Goal: Transaction & Acquisition: Purchase product/service

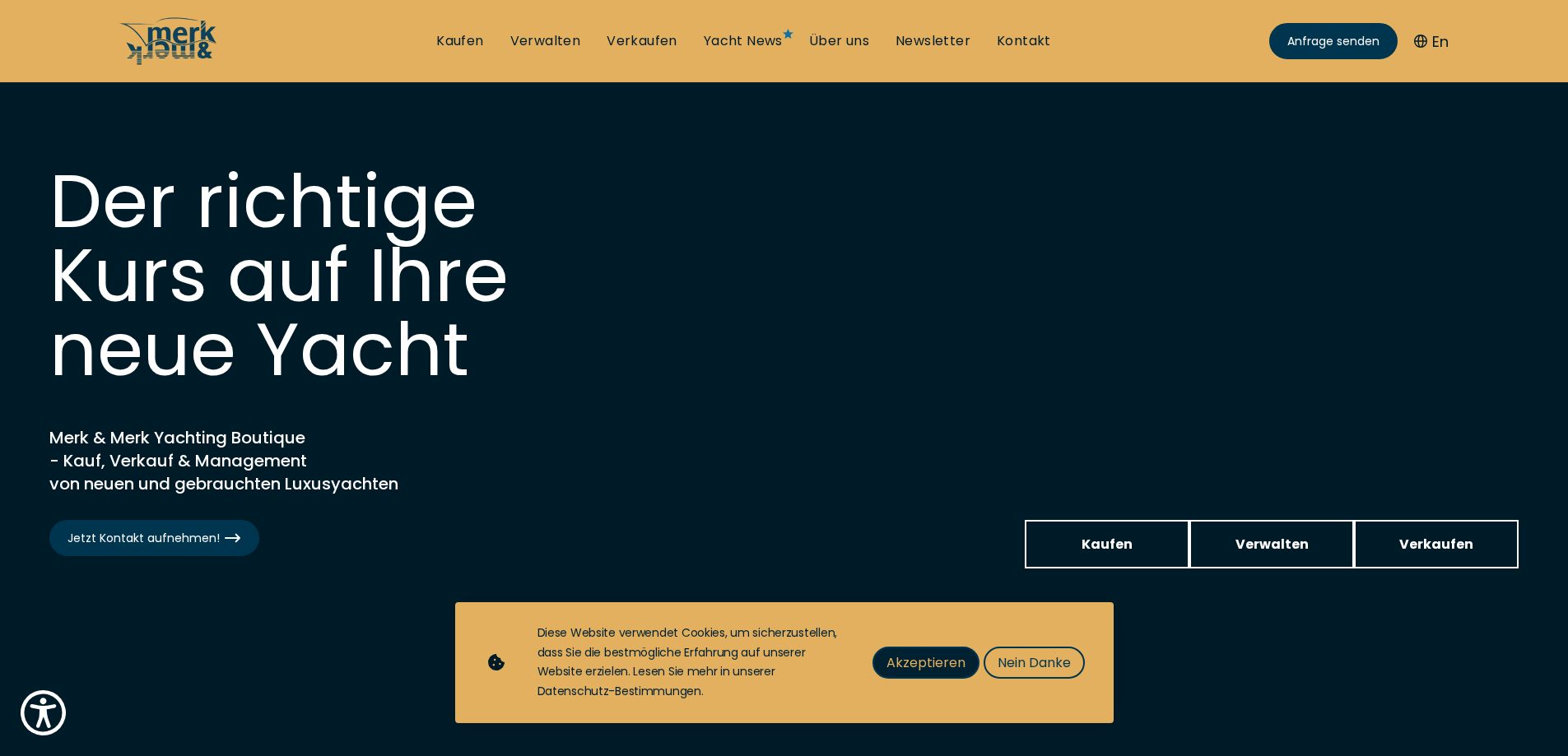
click at [930, 656] on span "Akzeptieren" at bounding box center [925, 663] width 79 height 21
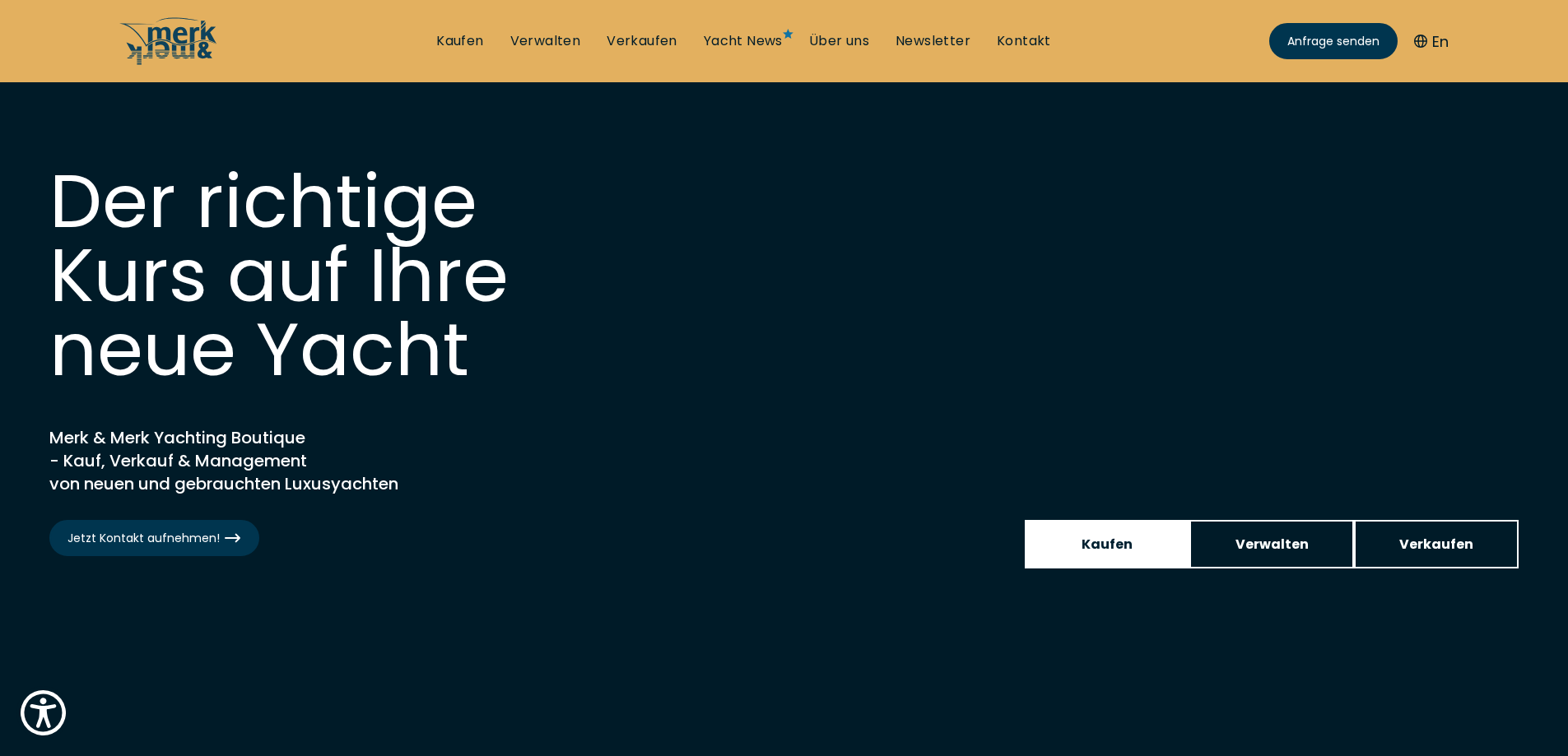
click at [1128, 554] on span "Kaufen" at bounding box center [1106, 544] width 51 height 21
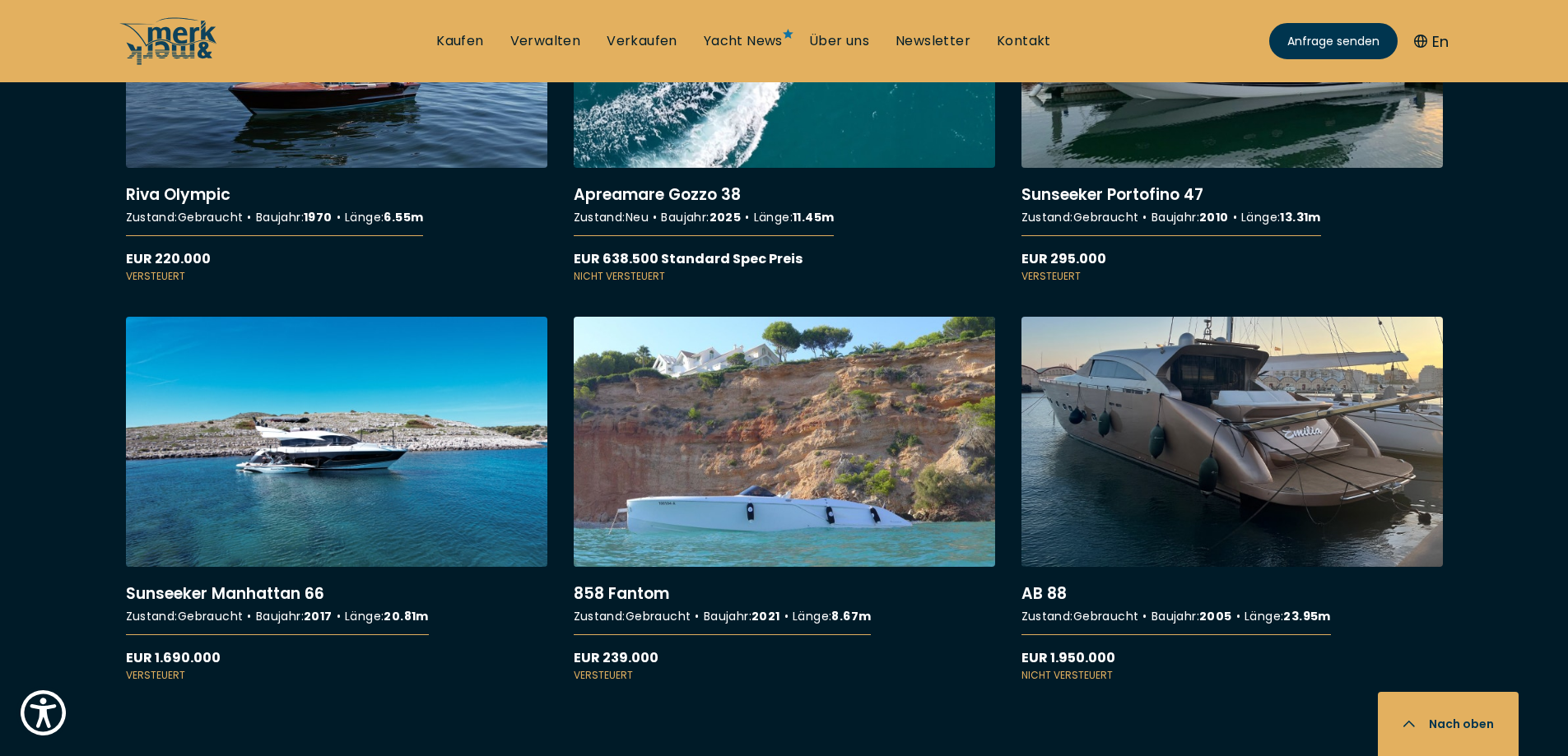
scroll to position [2551, 0]
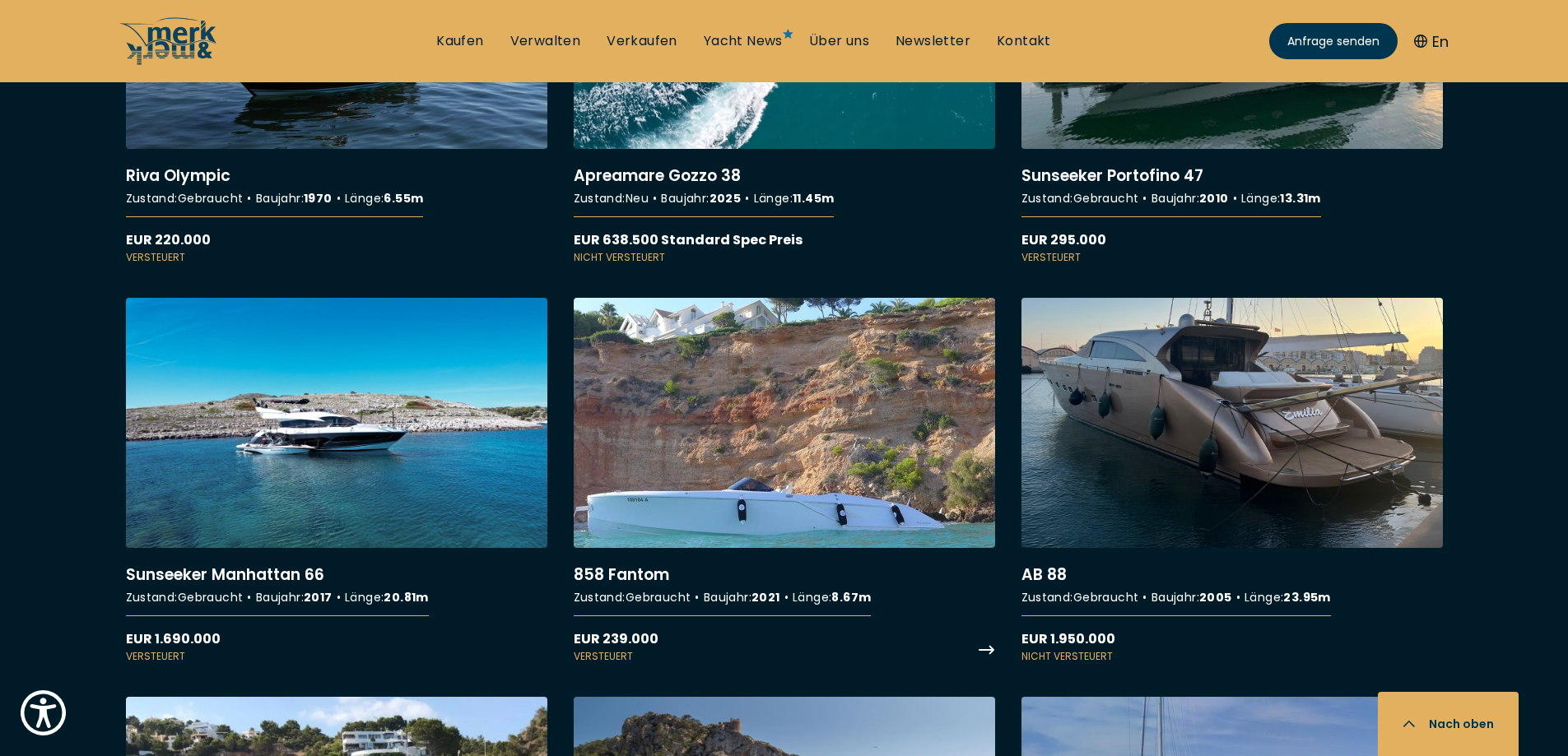
click at [727, 525] on link "More details about 858 Fantom" at bounding box center [784, 481] width 421 height 366
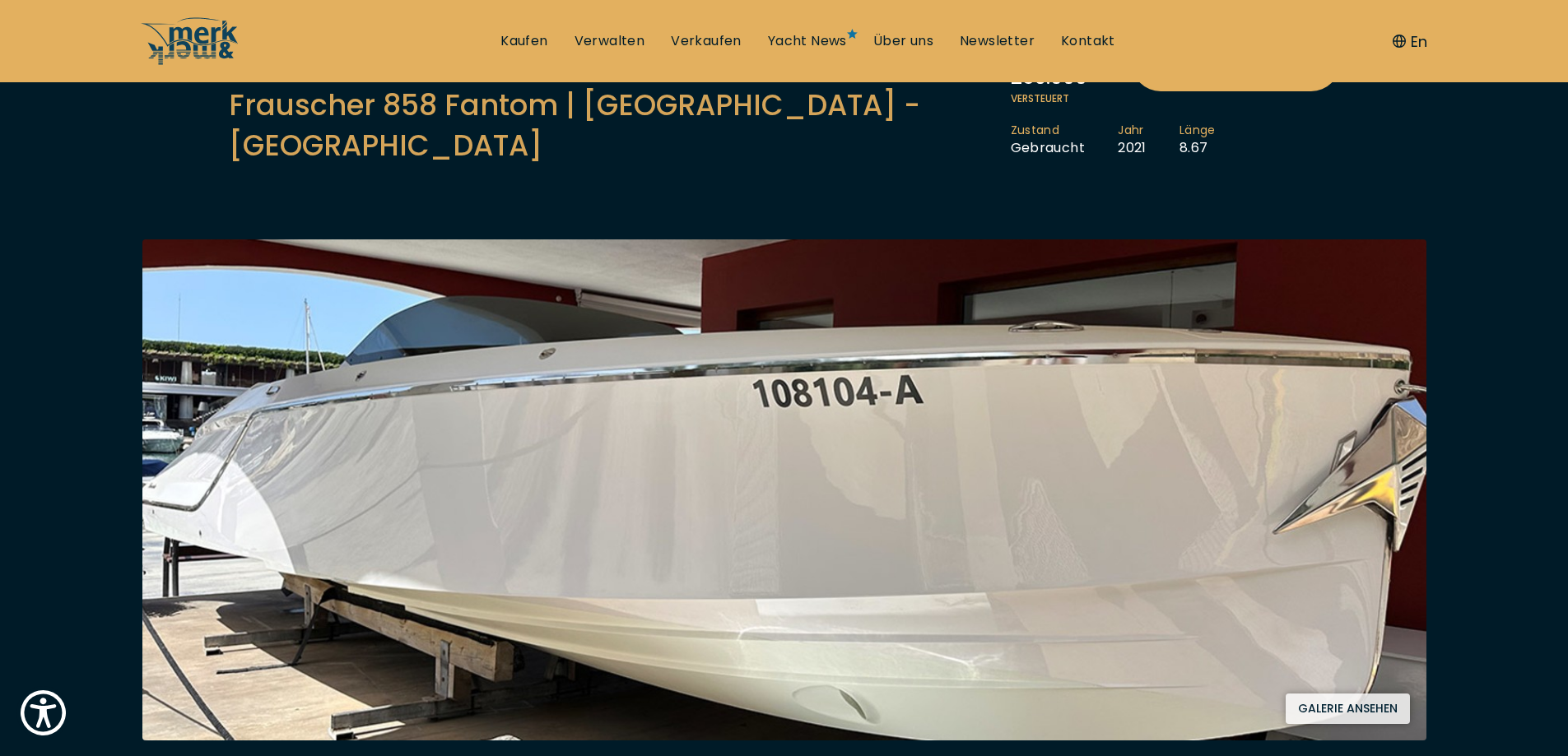
scroll to position [164, 0]
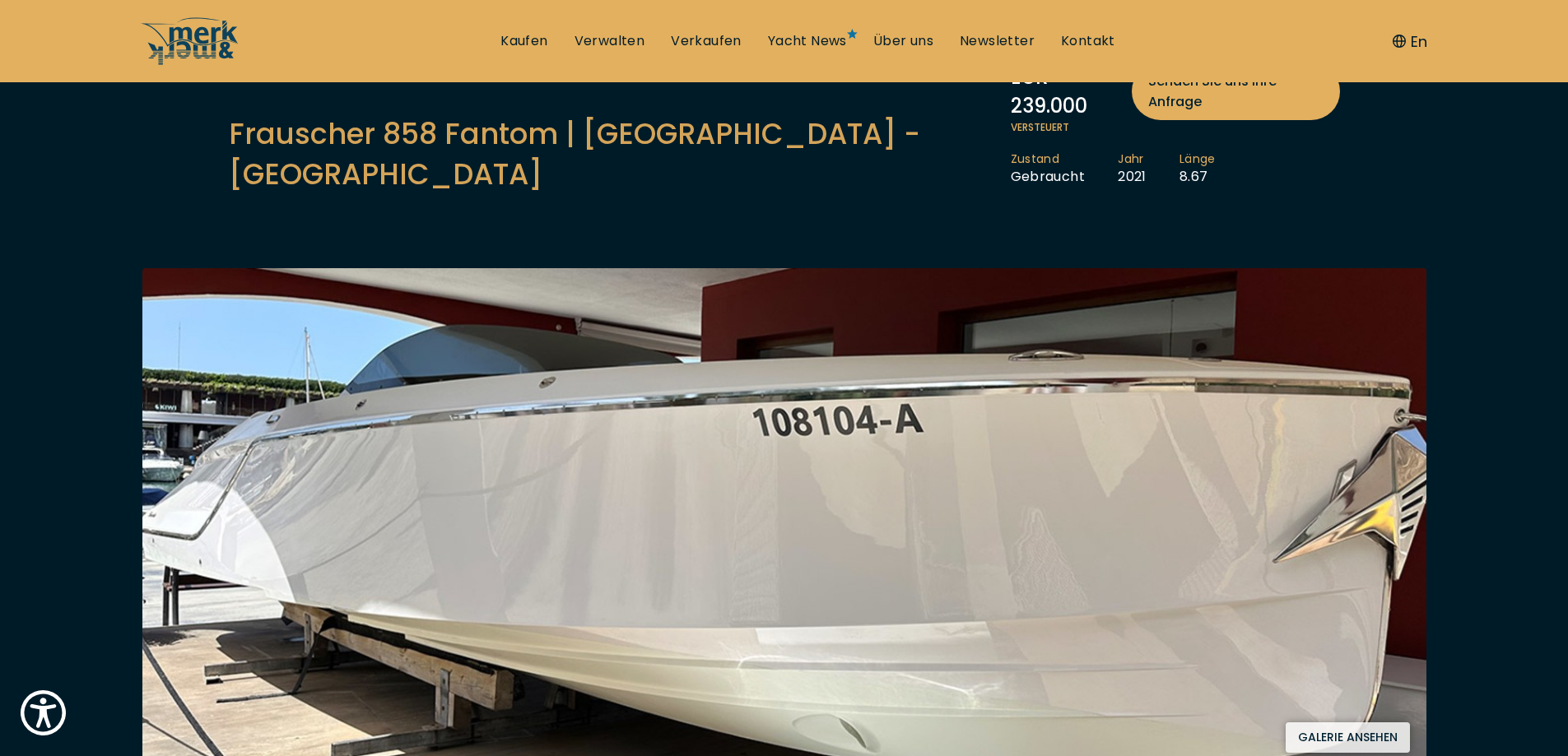
click at [1365, 722] on button "Galerie ansehen" at bounding box center [1347, 737] width 124 height 30
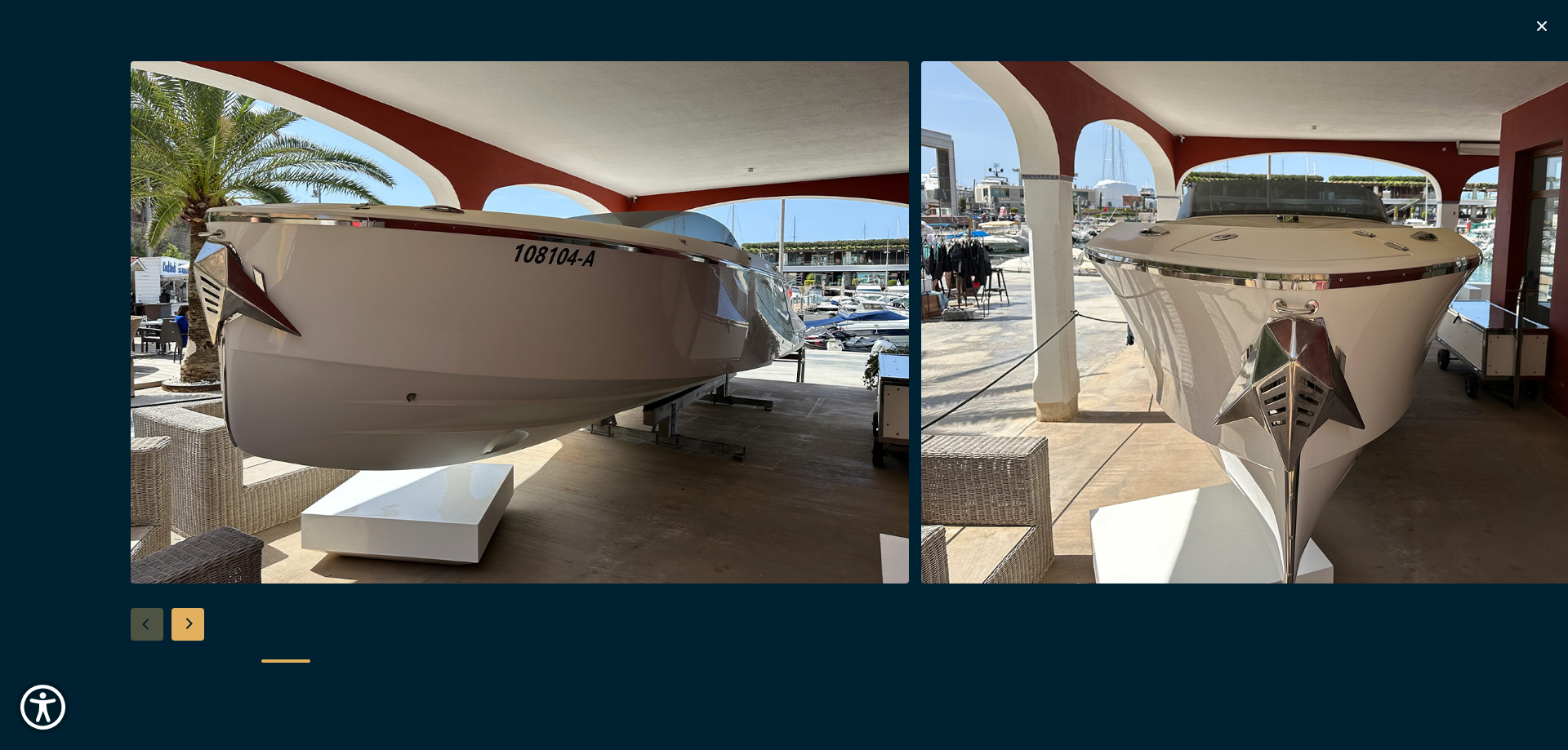
click at [1504, 321] on img "button" at bounding box center [1310, 323] width 778 height 522
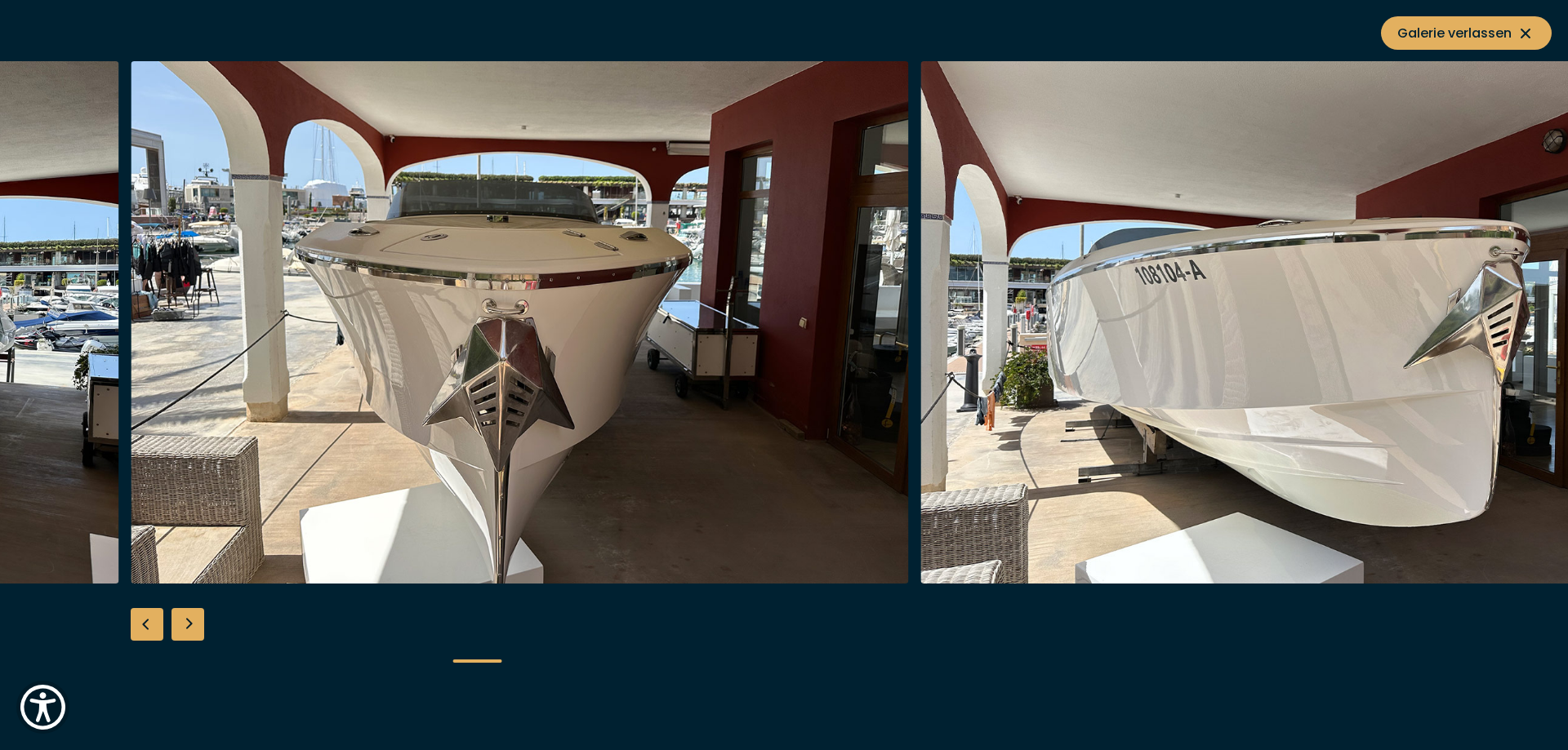
click at [1501, 332] on img "button" at bounding box center [1310, 323] width 778 height 522
click at [190, 624] on div "Next slide" at bounding box center [188, 625] width 32 height 32
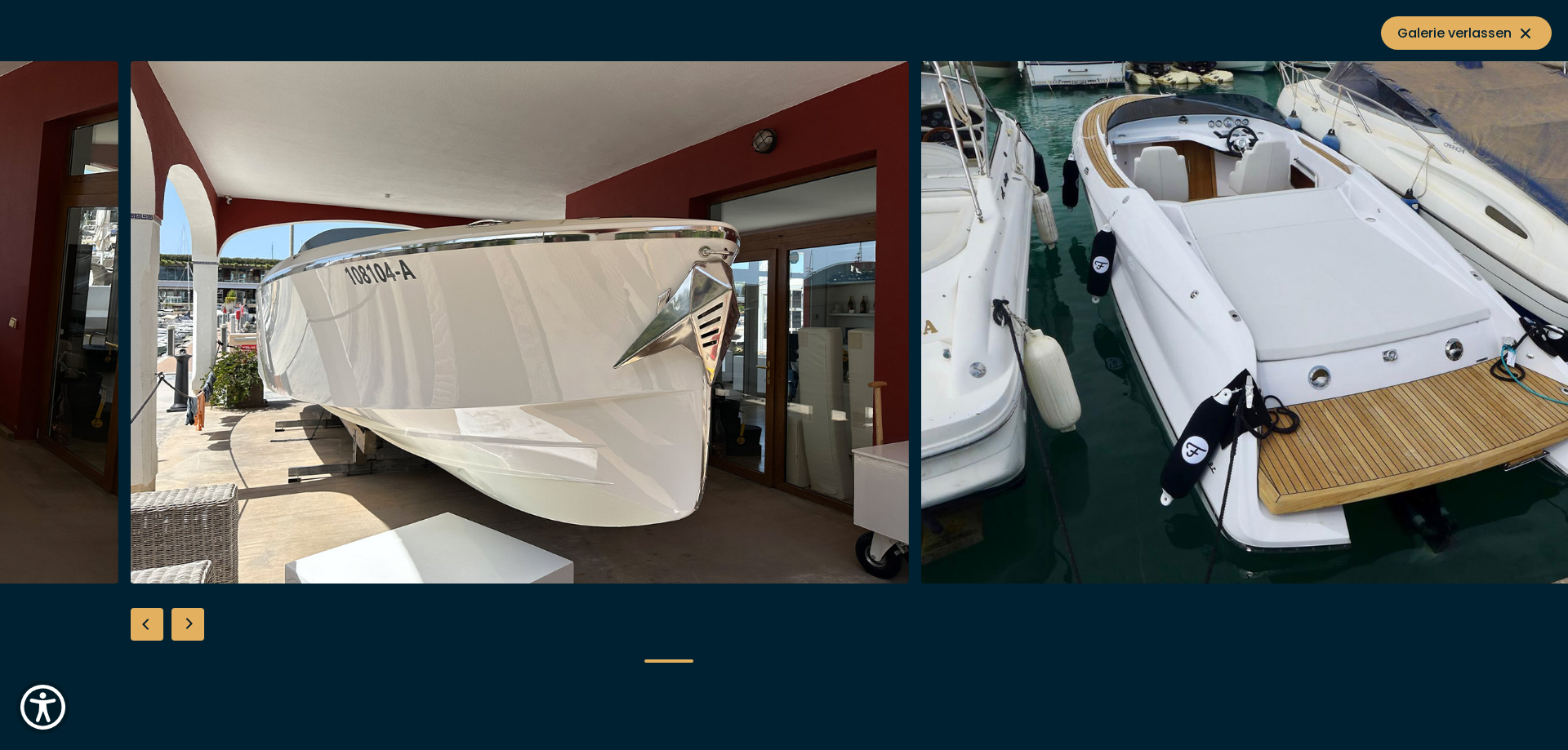
click at [190, 624] on div "Next slide" at bounding box center [188, 625] width 32 height 32
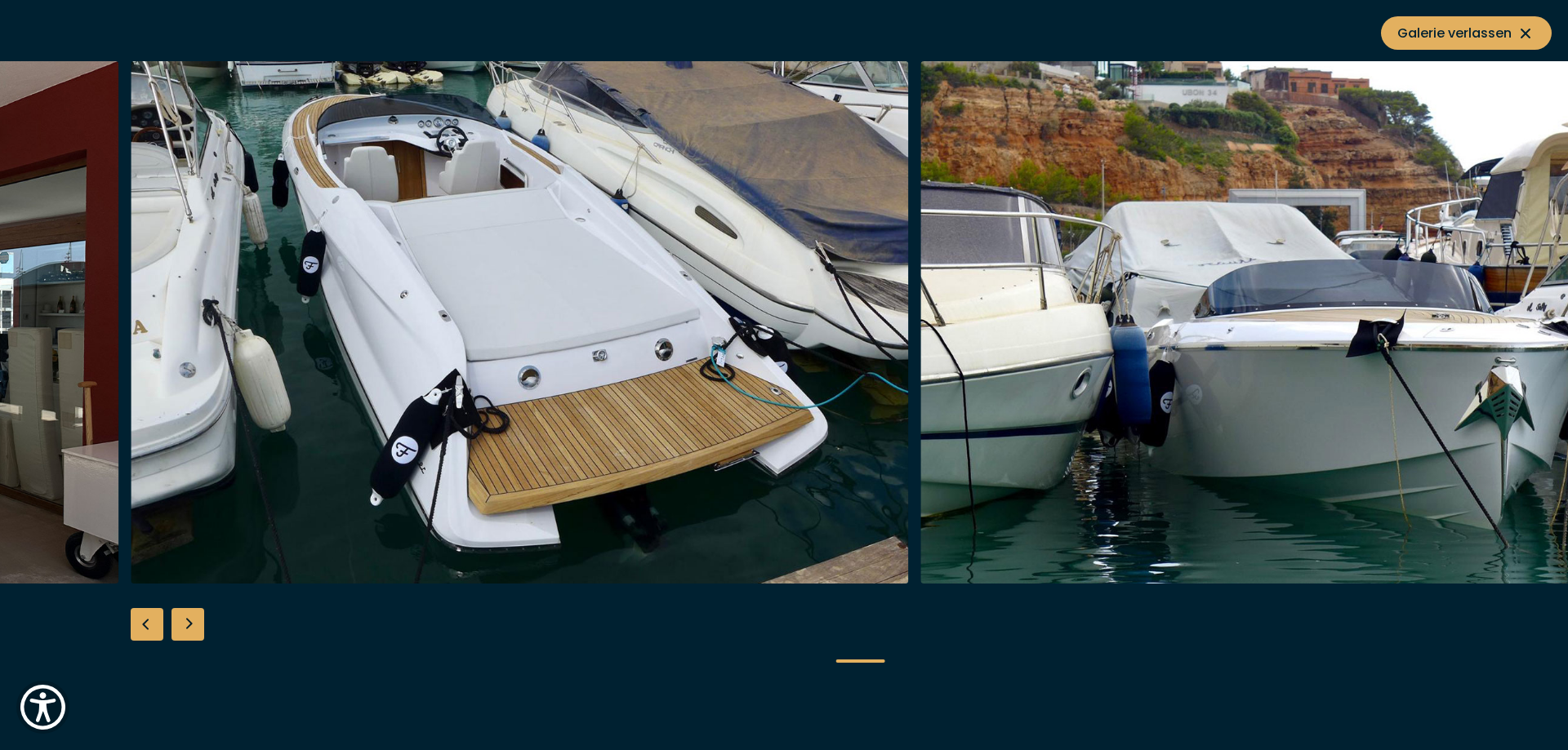
click at [190, 624] on div "Next slide" at bounding box center [188, 625] width 32 height 32
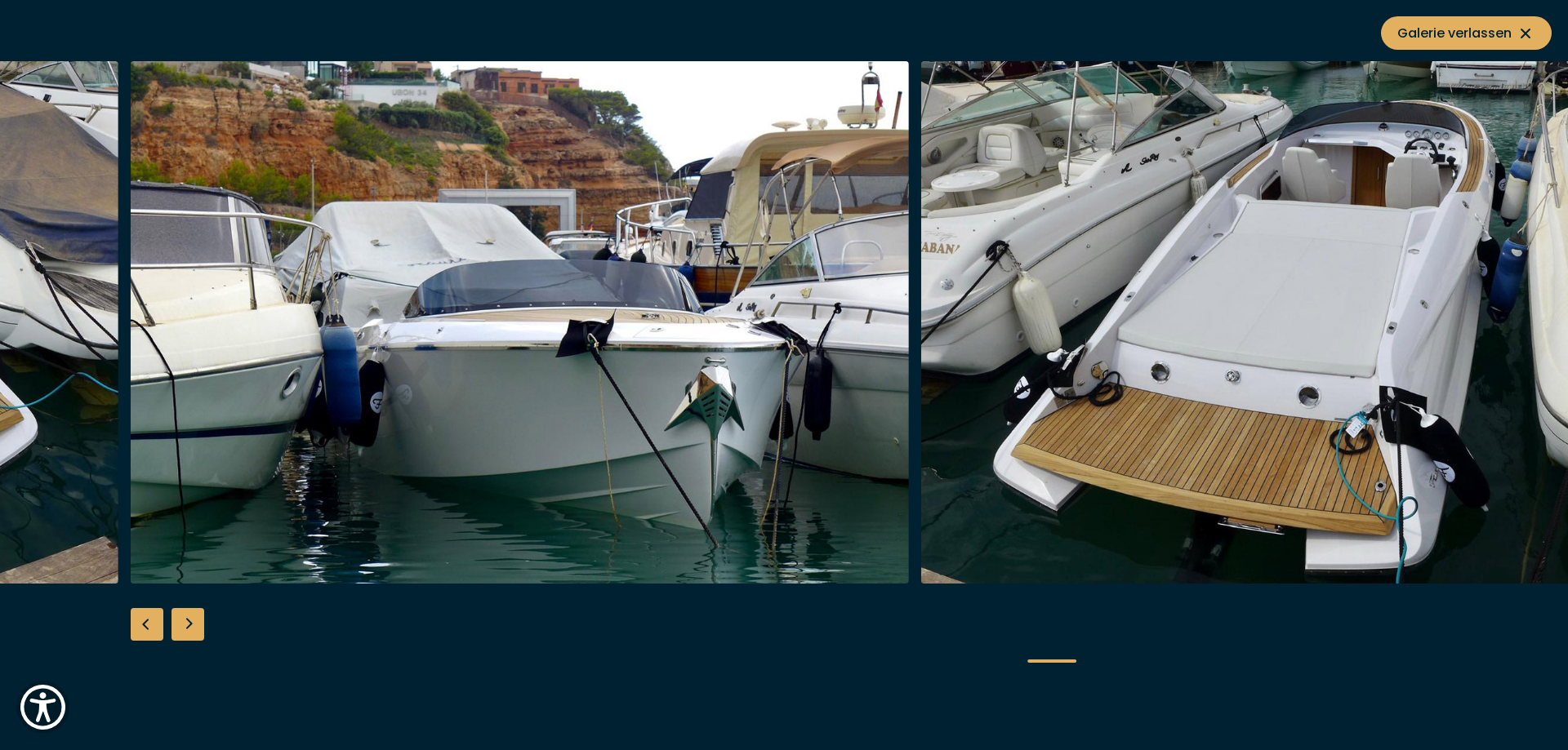
click at [190, 624] on div "Next slide" at bounding box center [188, 625] width 32 height 32
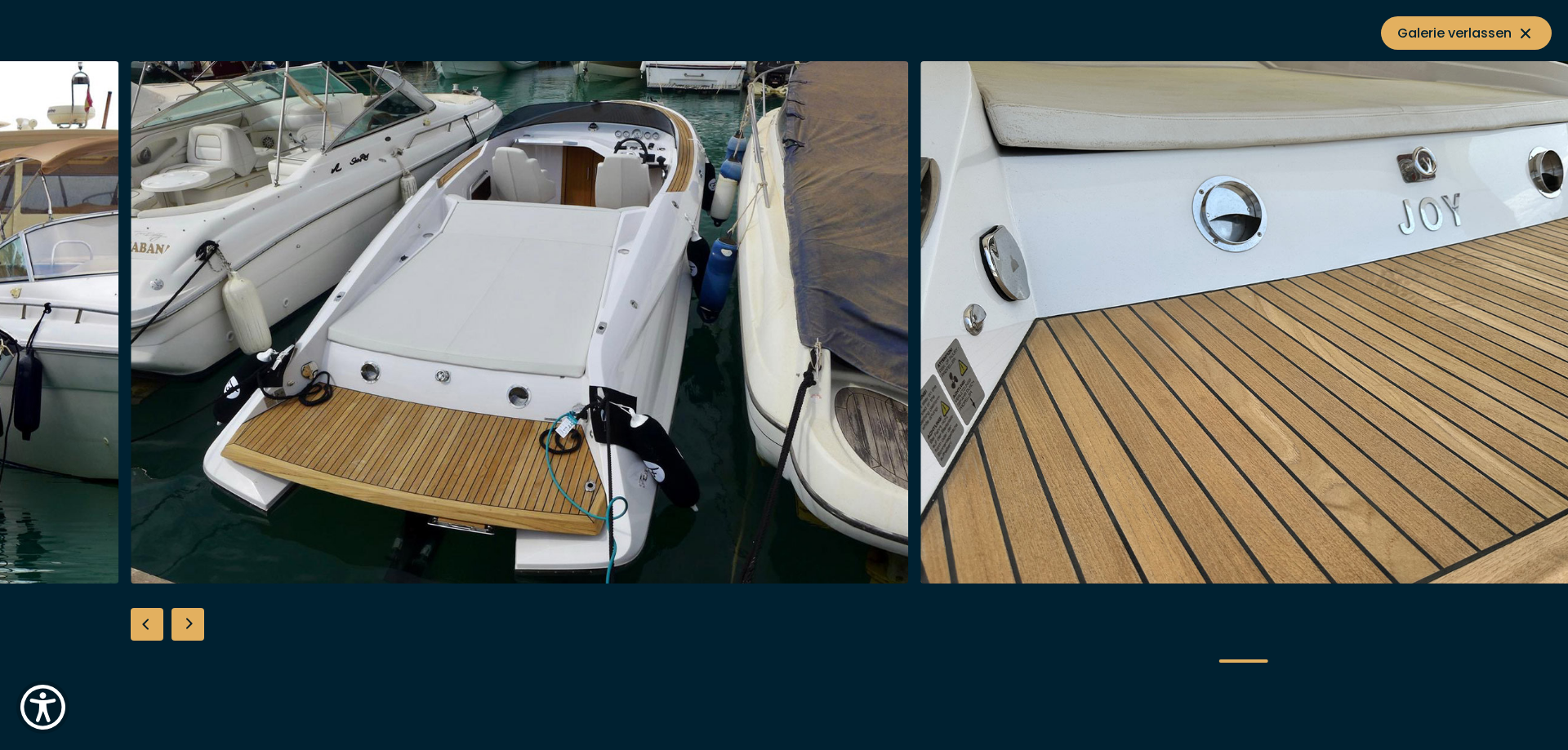
click at [190, 624] on div "Next slide" at bounding box center [188, 625] width 32 height 32
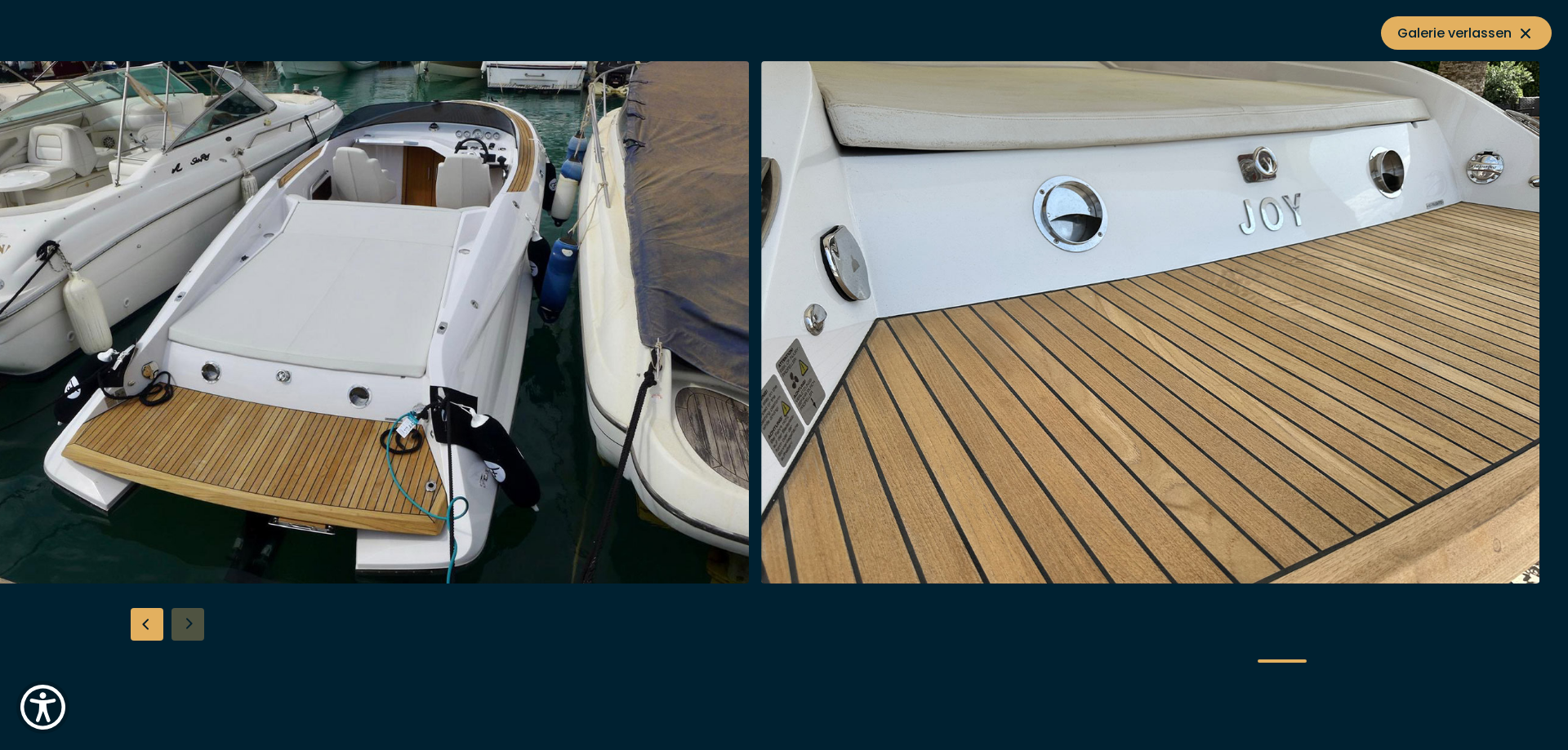
click at [189, 623] on div at bounding box center [784, 375] width 1568 height 629
click at [1468, 33] on span "Galerie verlassen" at bounding box center [1466, 33] width 138 height 20
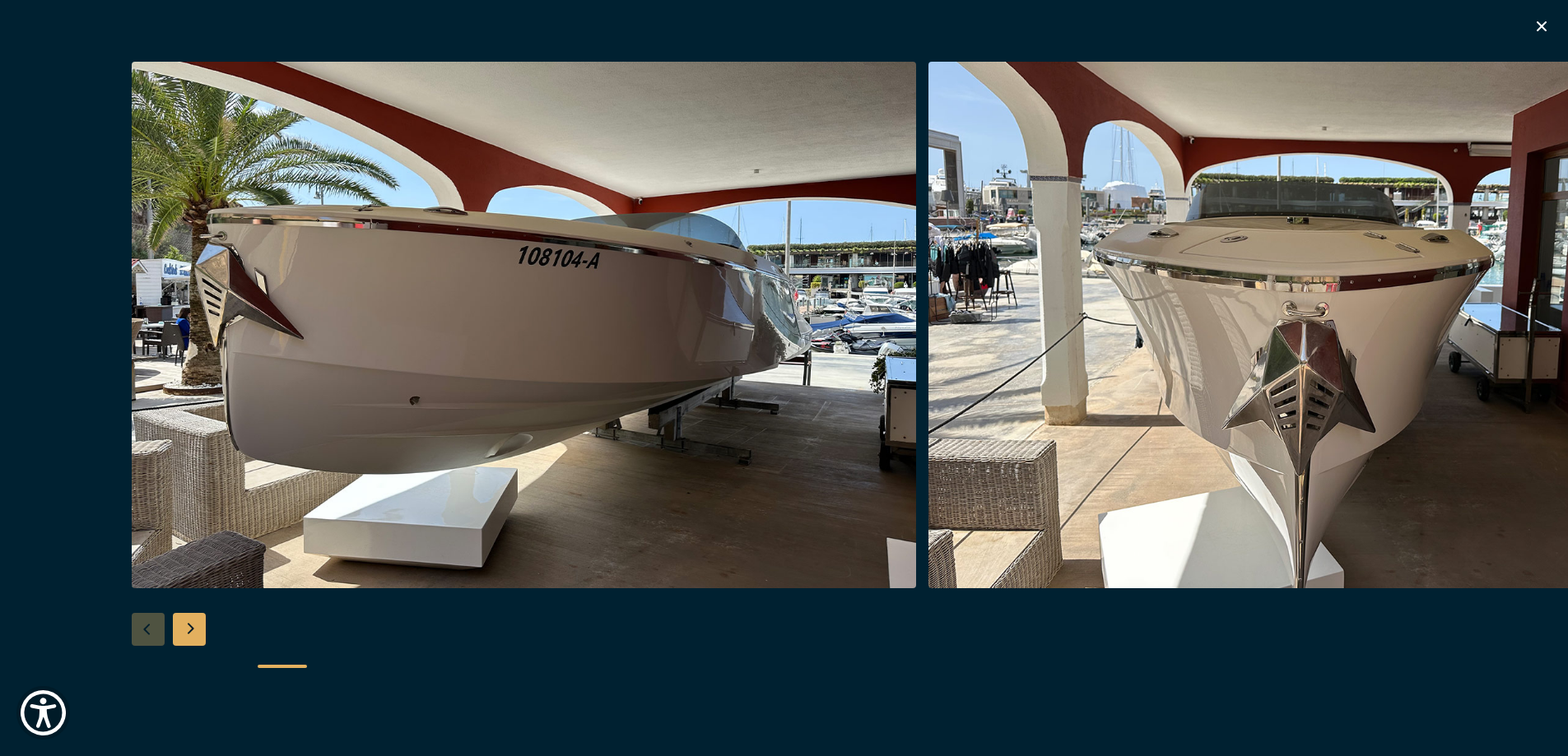
click at [1540, 28] on icon "button" at bounding box center [1540, 26] width 20 height 20
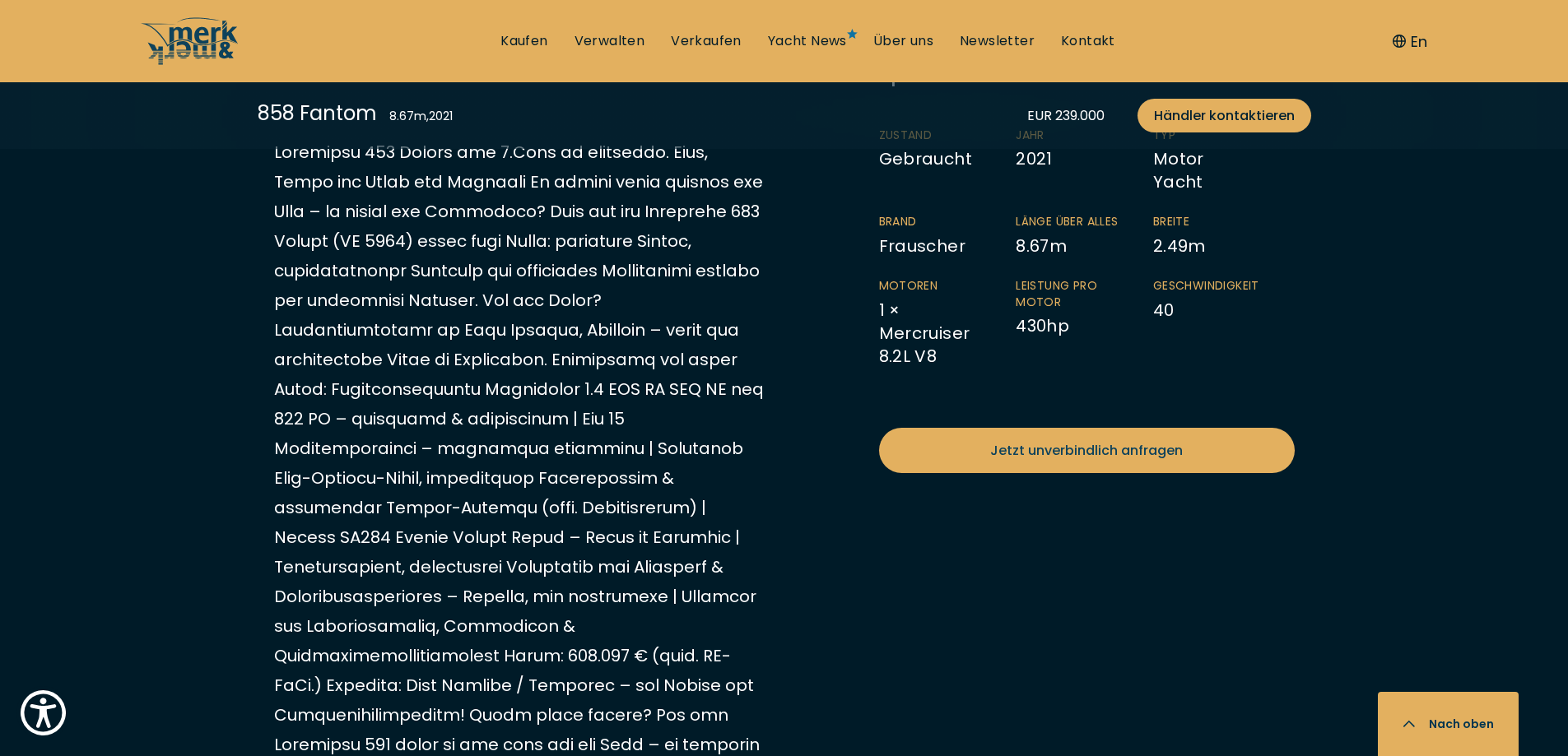
scroll to position [1070, 0]
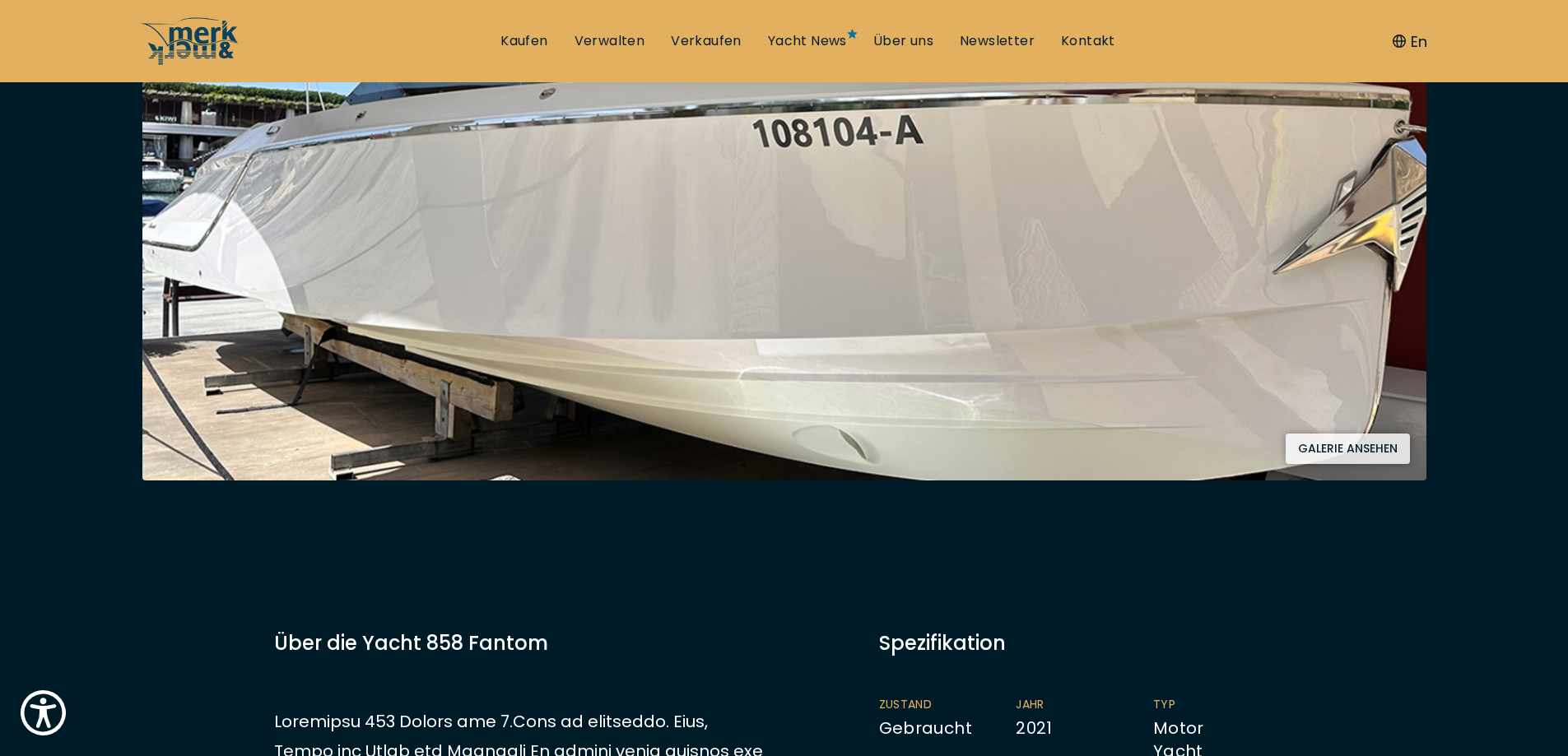
scroll to position [329, 0]
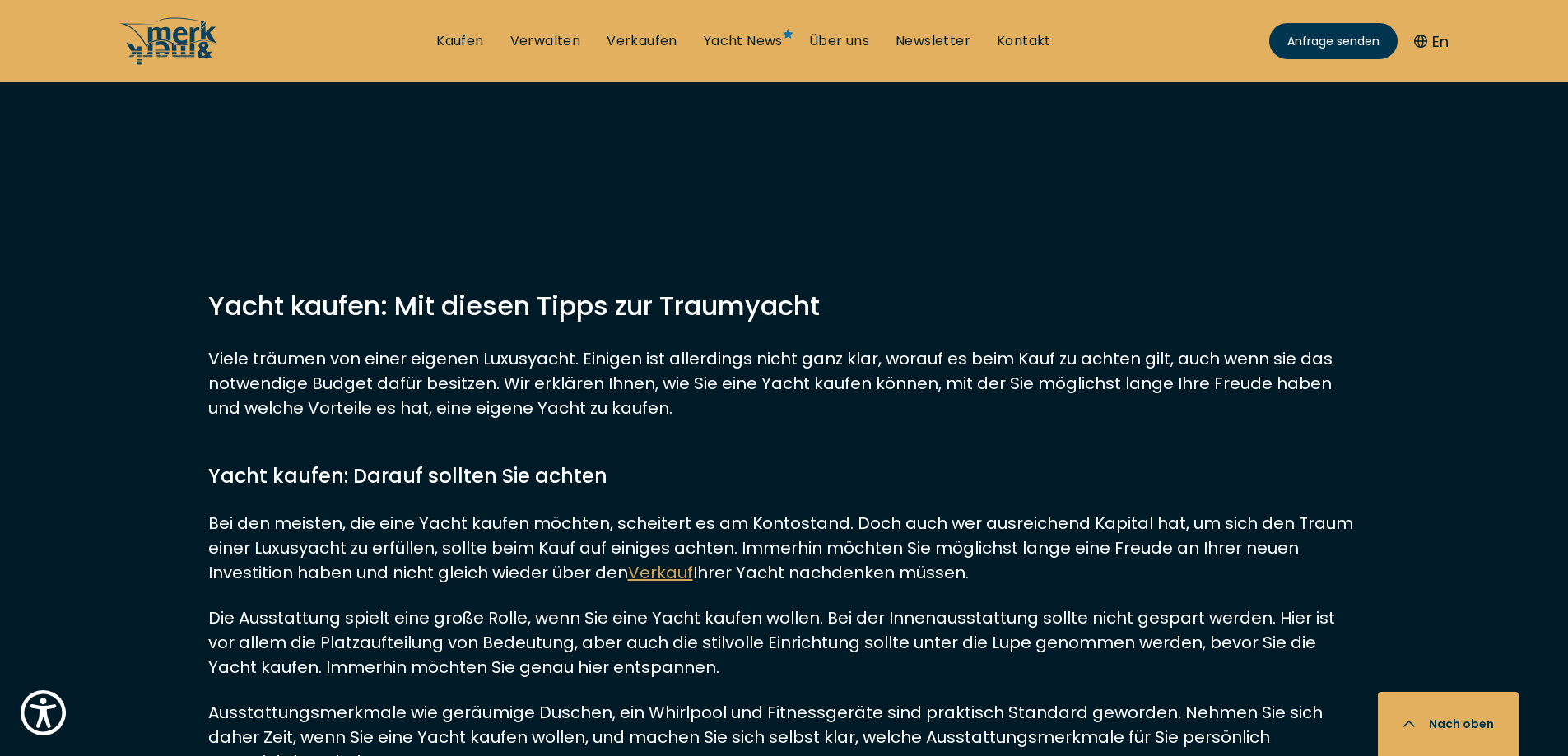
scroll to position [16457, 0]
